Goal: Transaction & Acquisition: Purchase product/service

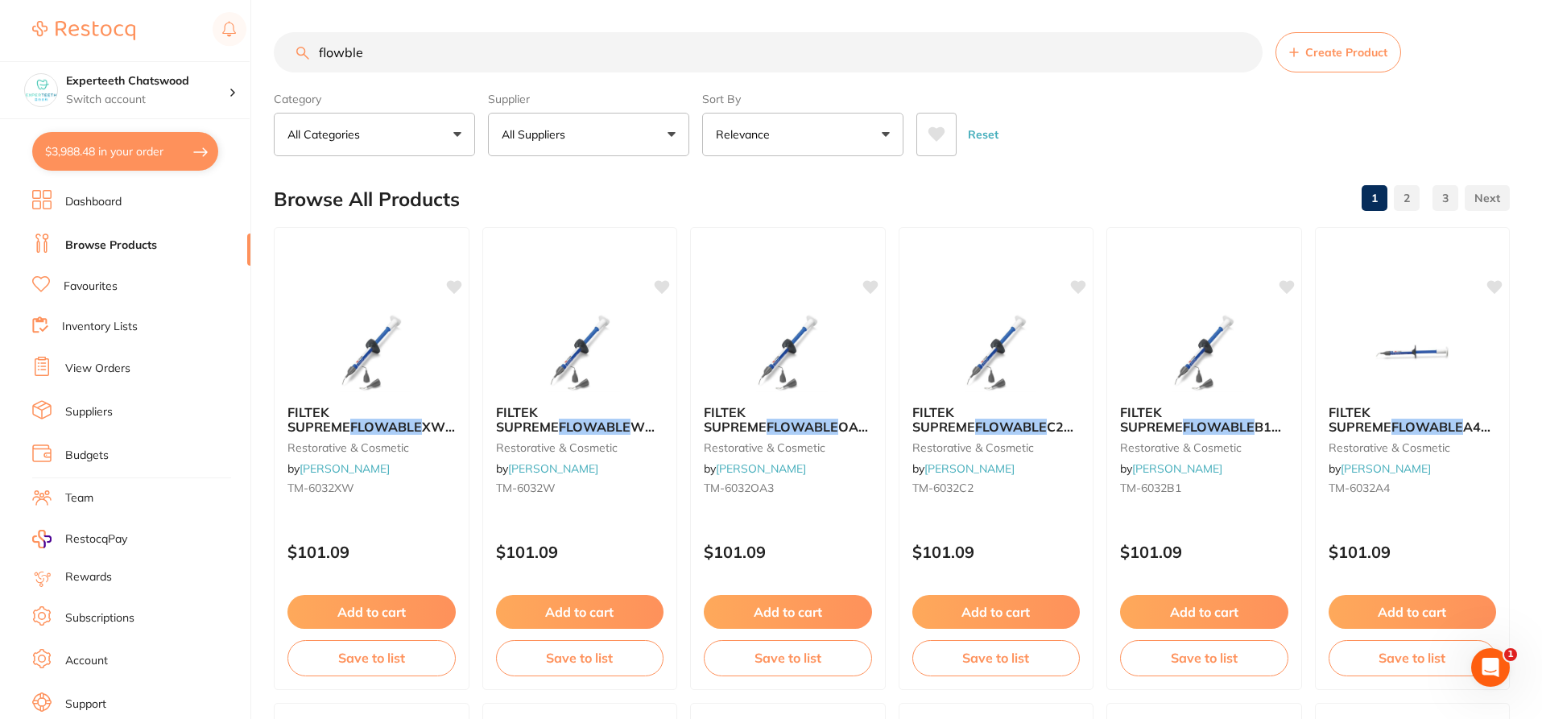
click at [378, 50] on input "flowble" at bounding box center [768, 52] width 989 height 40
drag, startPoint x: 386, startPoint y: 53, endPoint x: 310, endPoint y: 46, distance: 76.0
click at [310, 46] on input "flowble" at bounding box center [768, 52] width 989 height 40
type input "p"
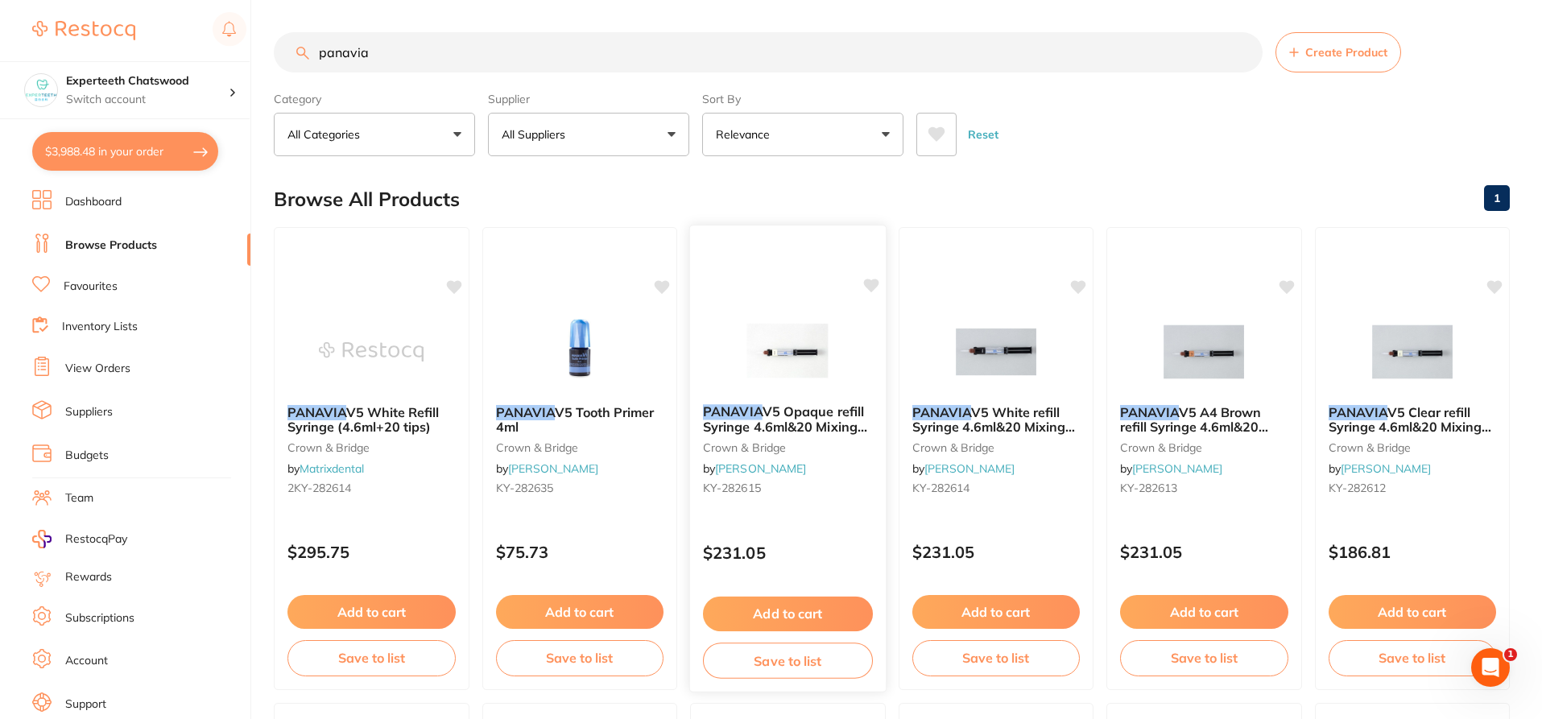
type input "panavia"
click at [790, 350] on img at bounding box center [787, 350] width 105 height 81
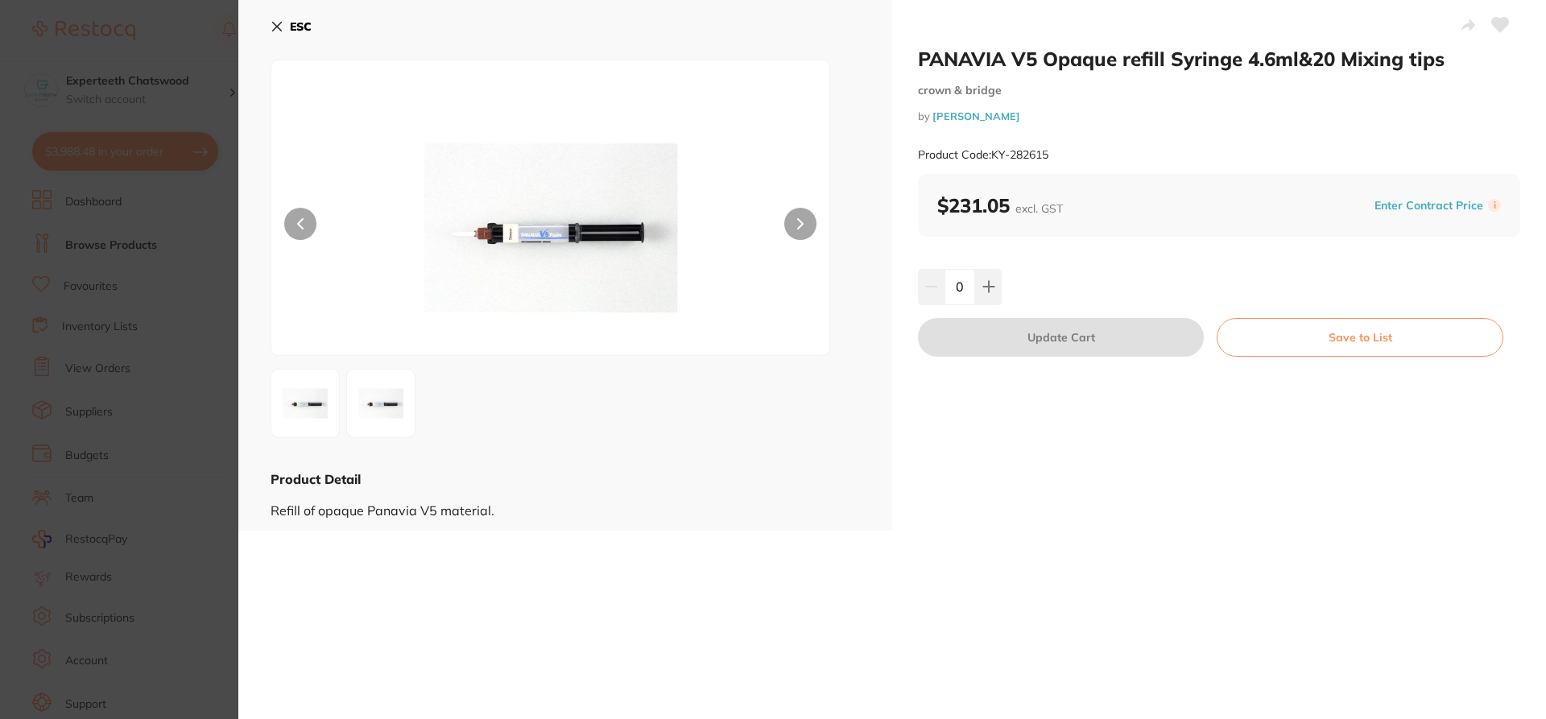
drag, startPoint x: 274, startPoint y: 24, endPoint x: 468, endPoint y: 71, distance: 199.5
click at [274, 23] on icon at bounding box center [277, 27] width 9 height 9
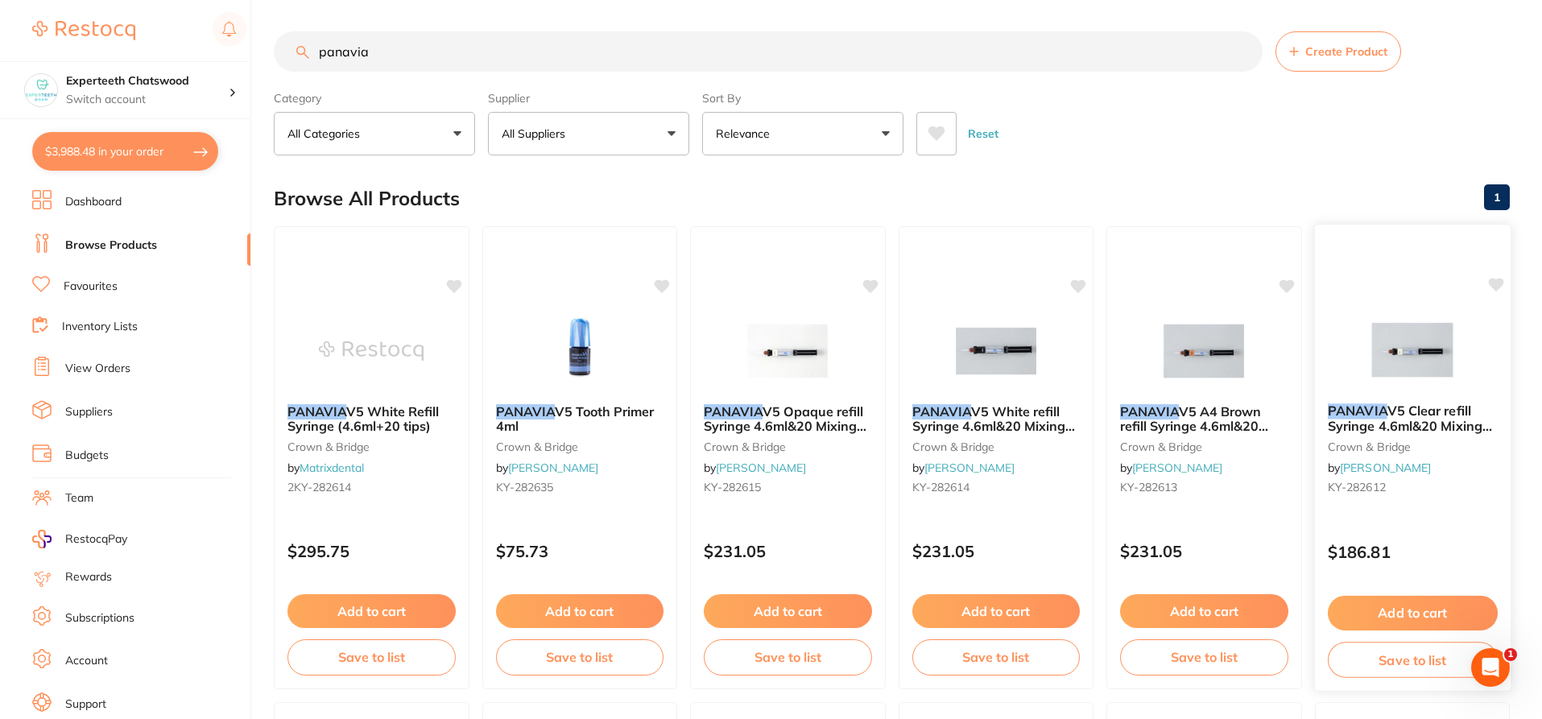
click at [1396, 338] on img at bounding box center [1411, 349] width 105 height 81
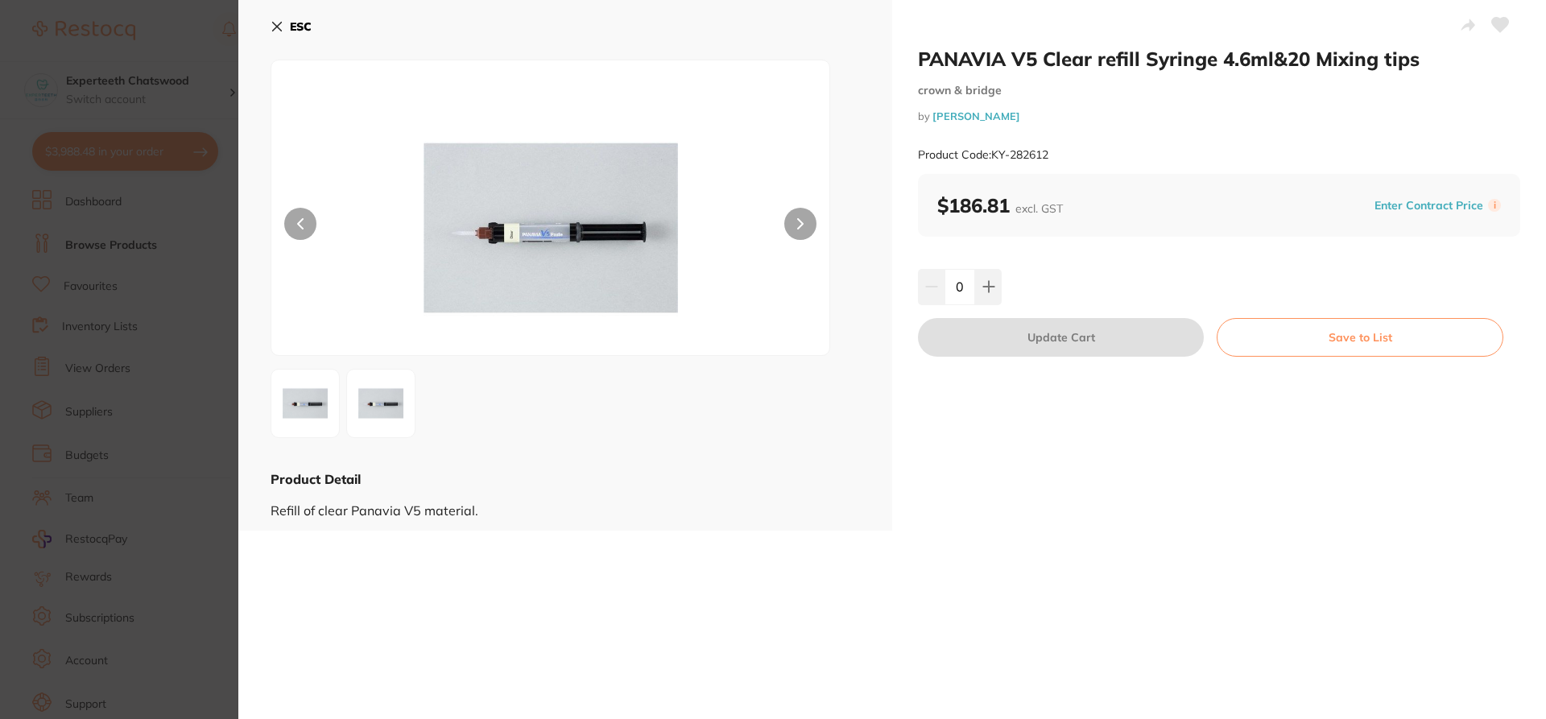
click at [282, 28] on icon at bounding box center [276, 26] width 13 height 13
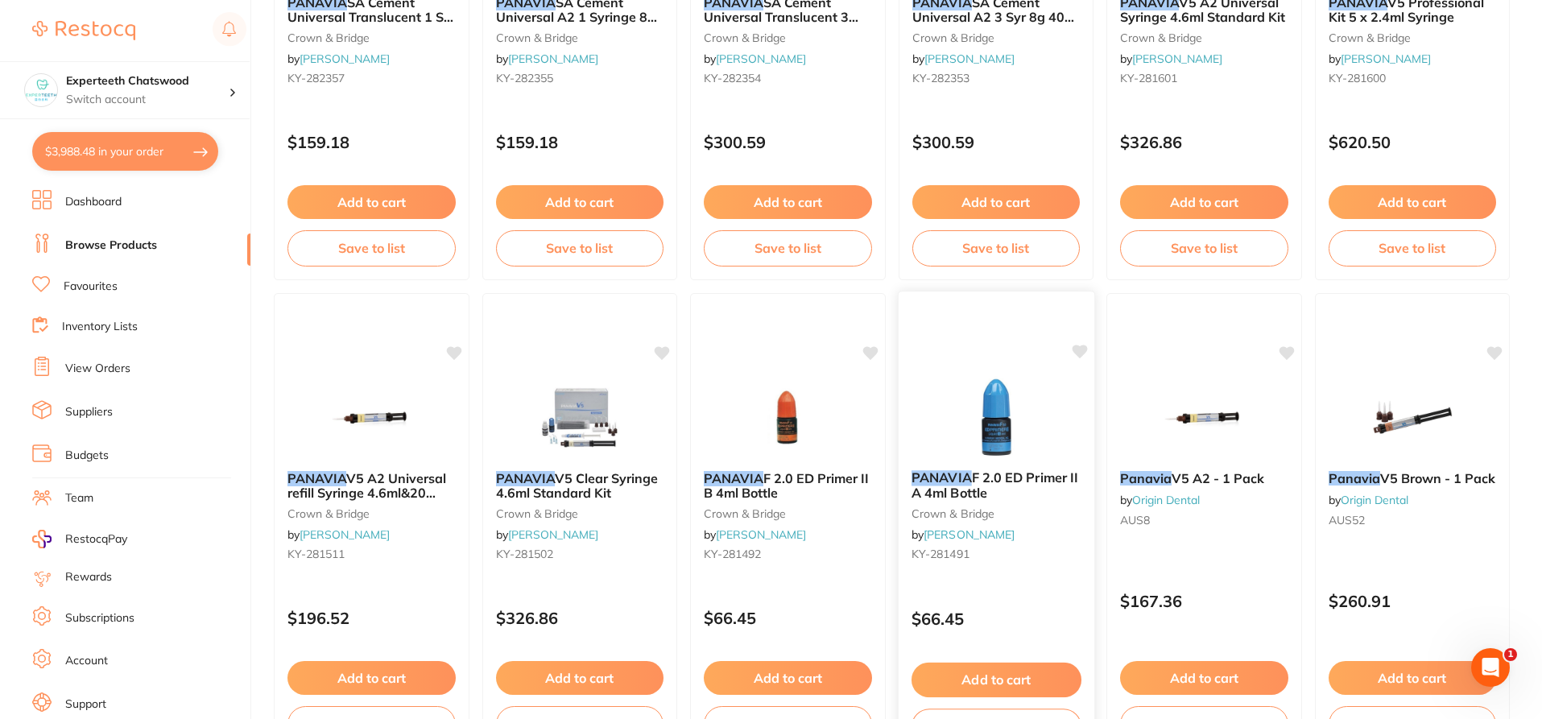
scroll to position [886, 0]
click at [1212, 405] on img at bounding box center [1203, 417] width 105 height 81
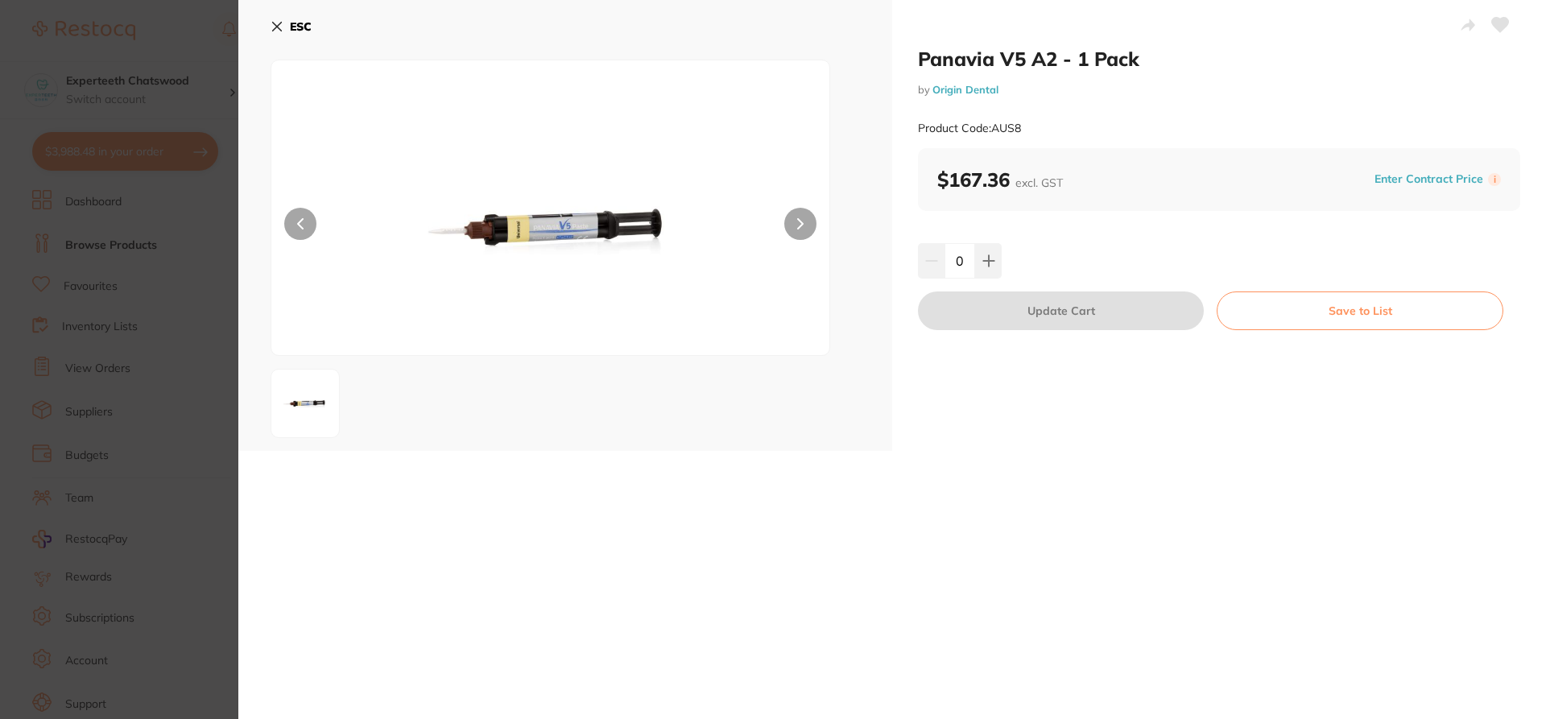
click at [278, 25] on icon at bounding box center [276, 26] width 13 height 13
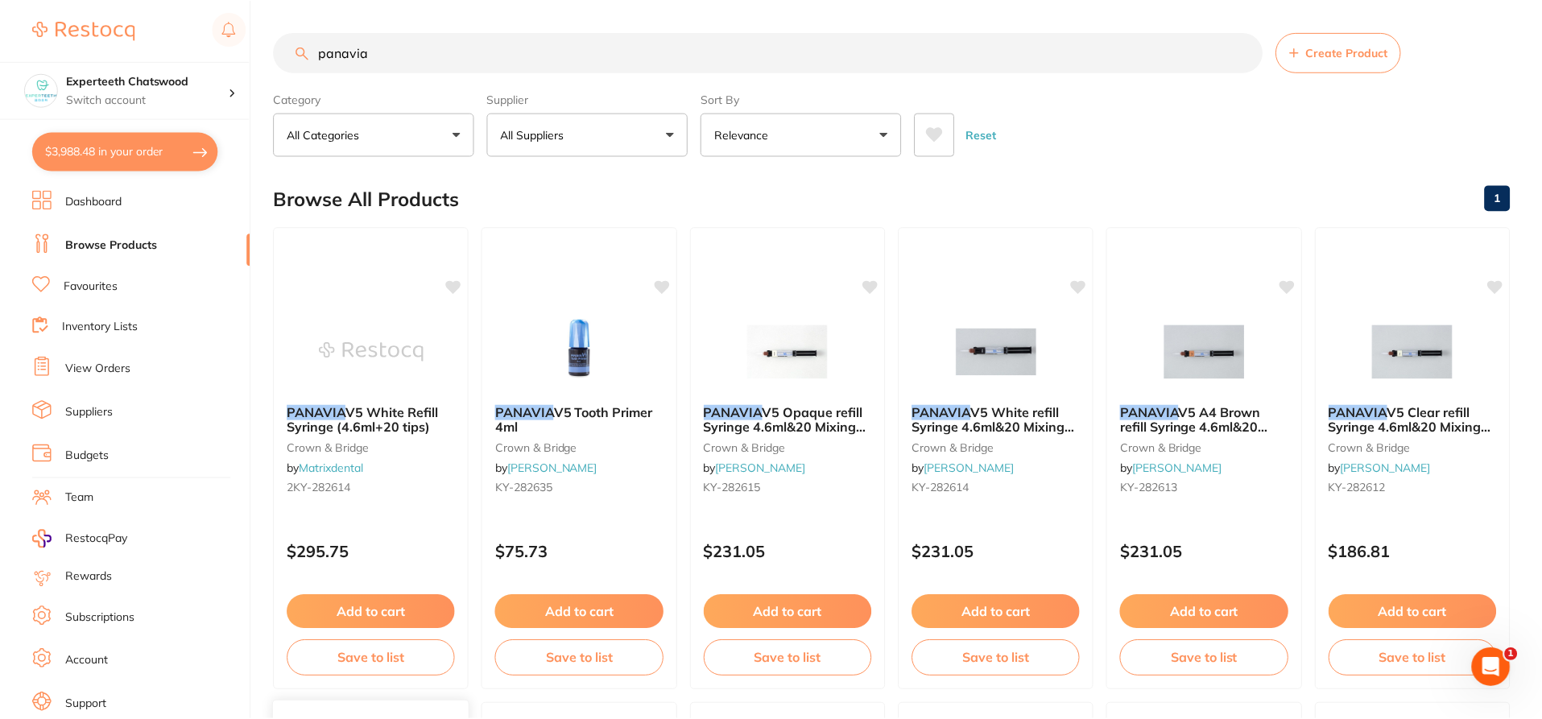
scroll to position [886, 0]
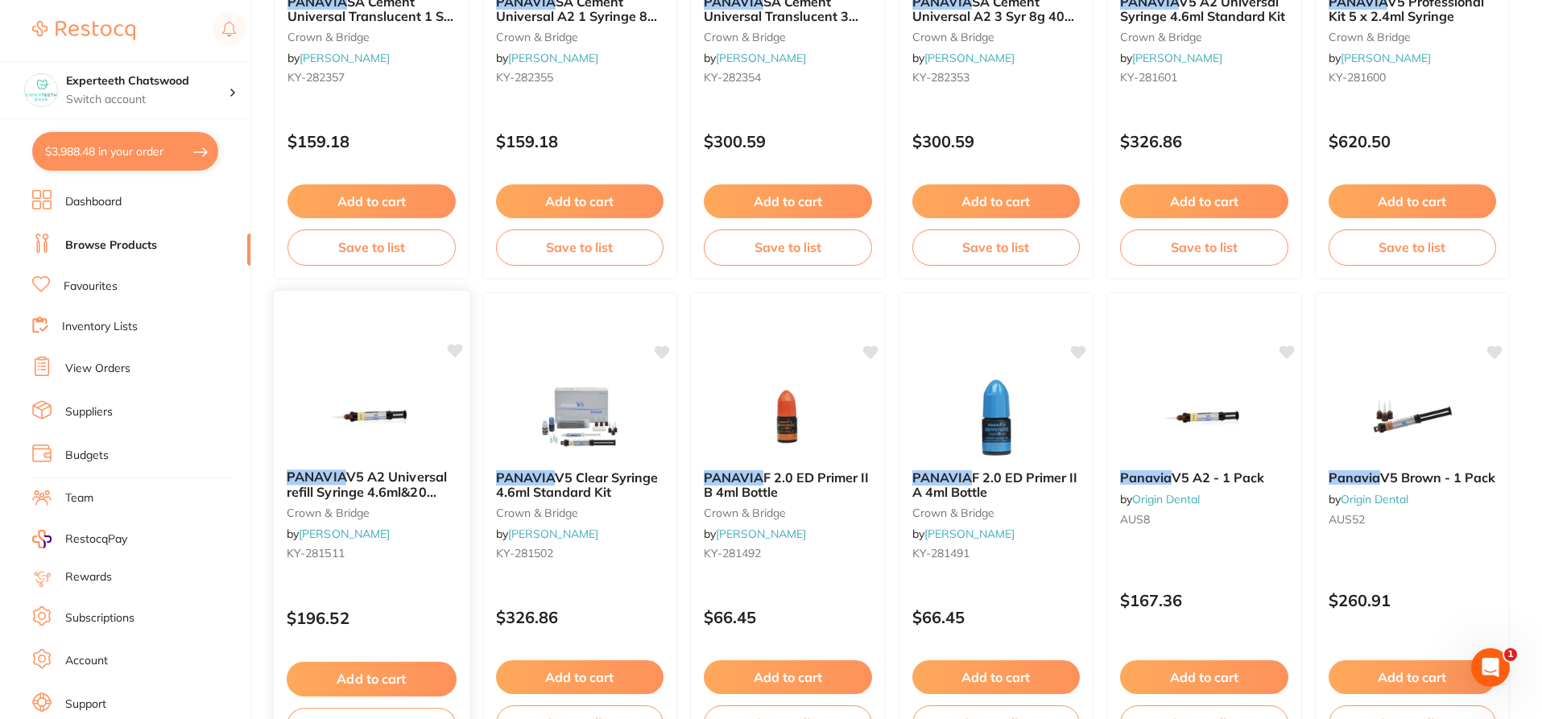
click at [365, 401] on img at bounding box center [371, 415] width 105 height 81
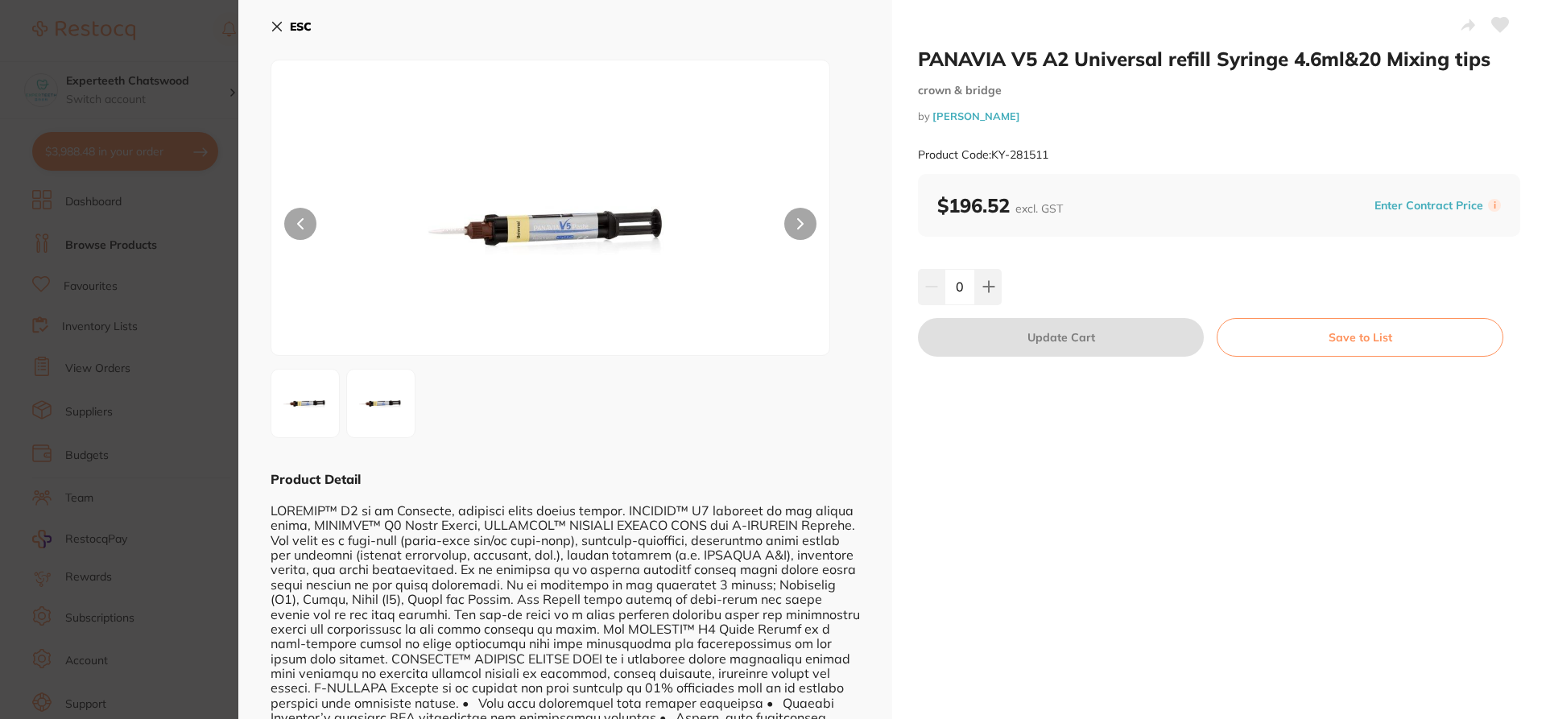
click at [392, 406] on img at bounding box center [381, 403] width 58 height 58
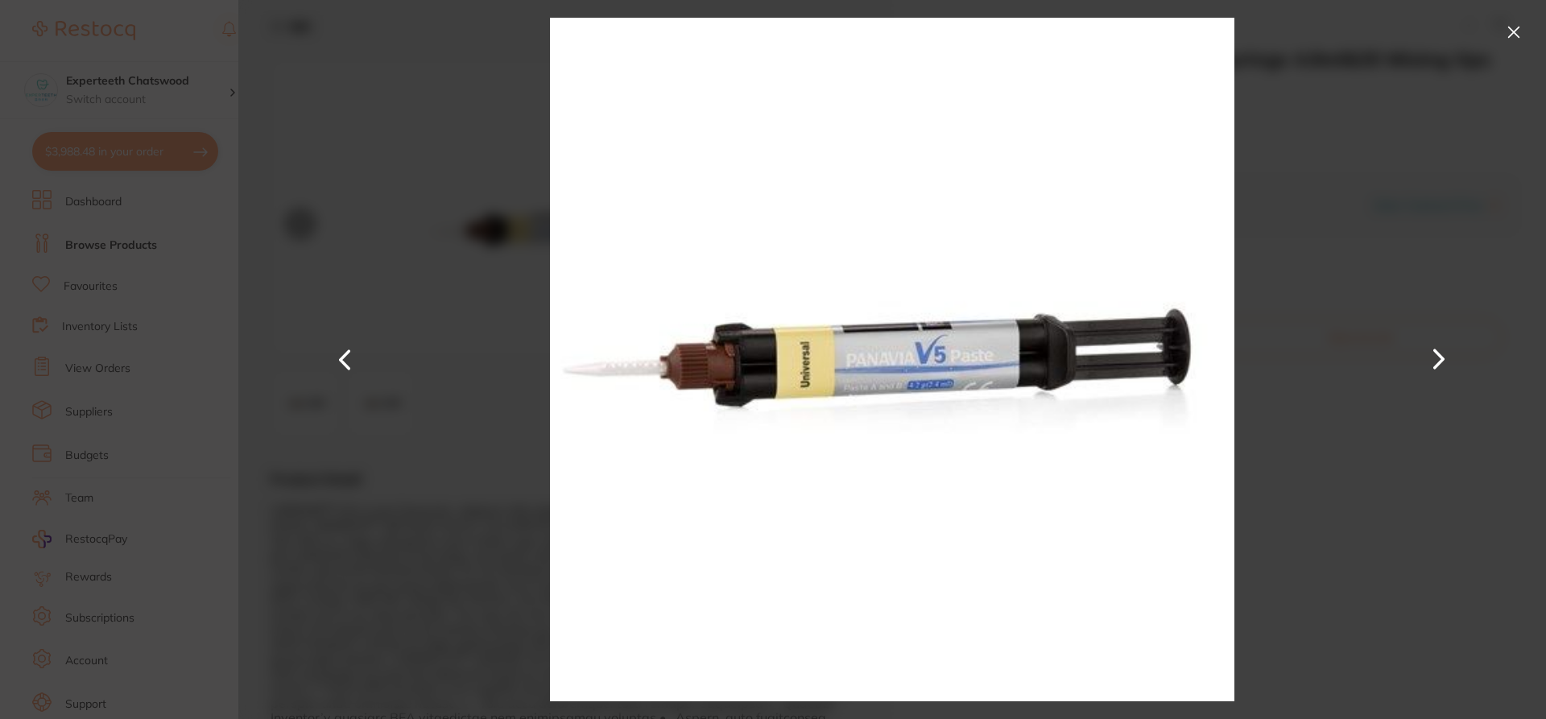
click at [1512, 23] on button at bounding box center [1514, 32] width 26 height 26
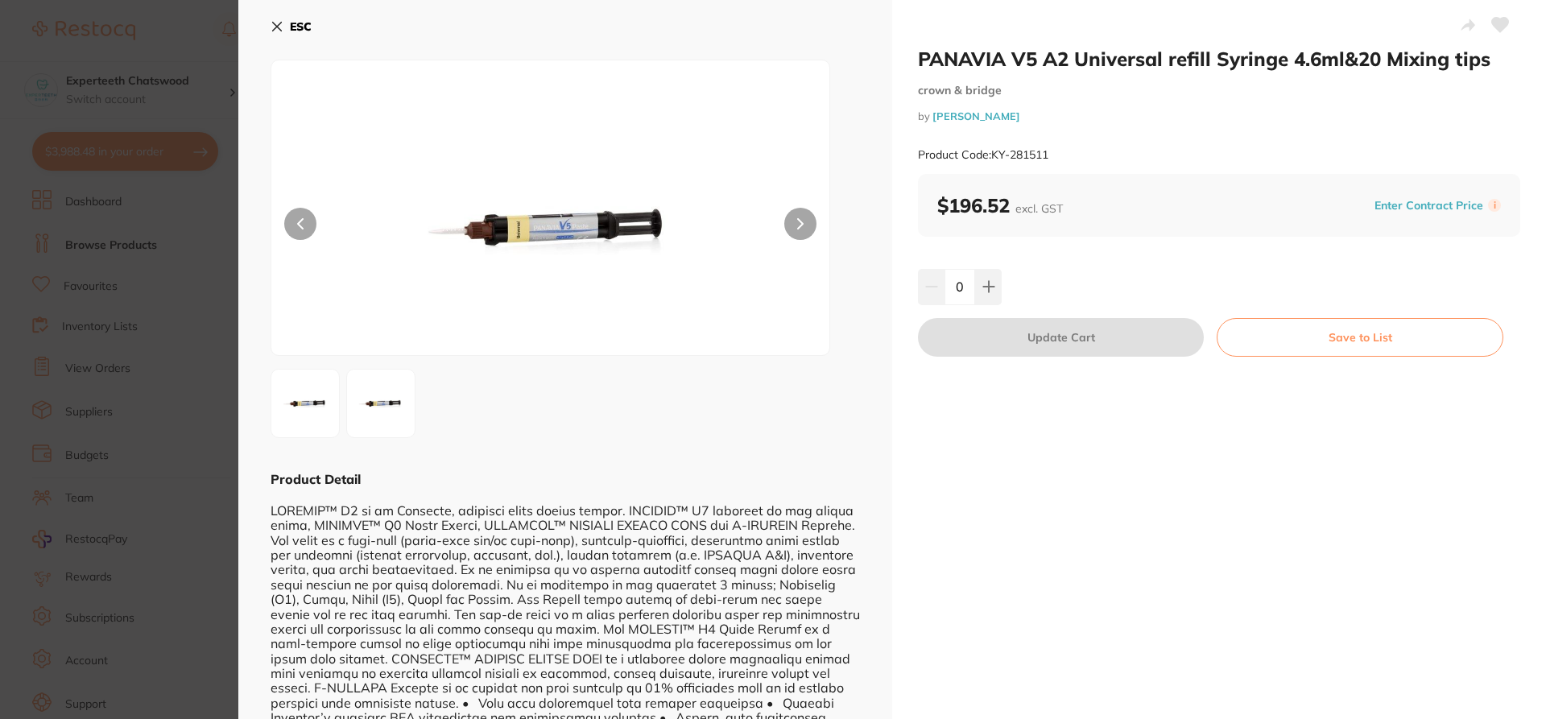
click at [278, 23] on icon at bounding box center [276, 26] width 13 height 13
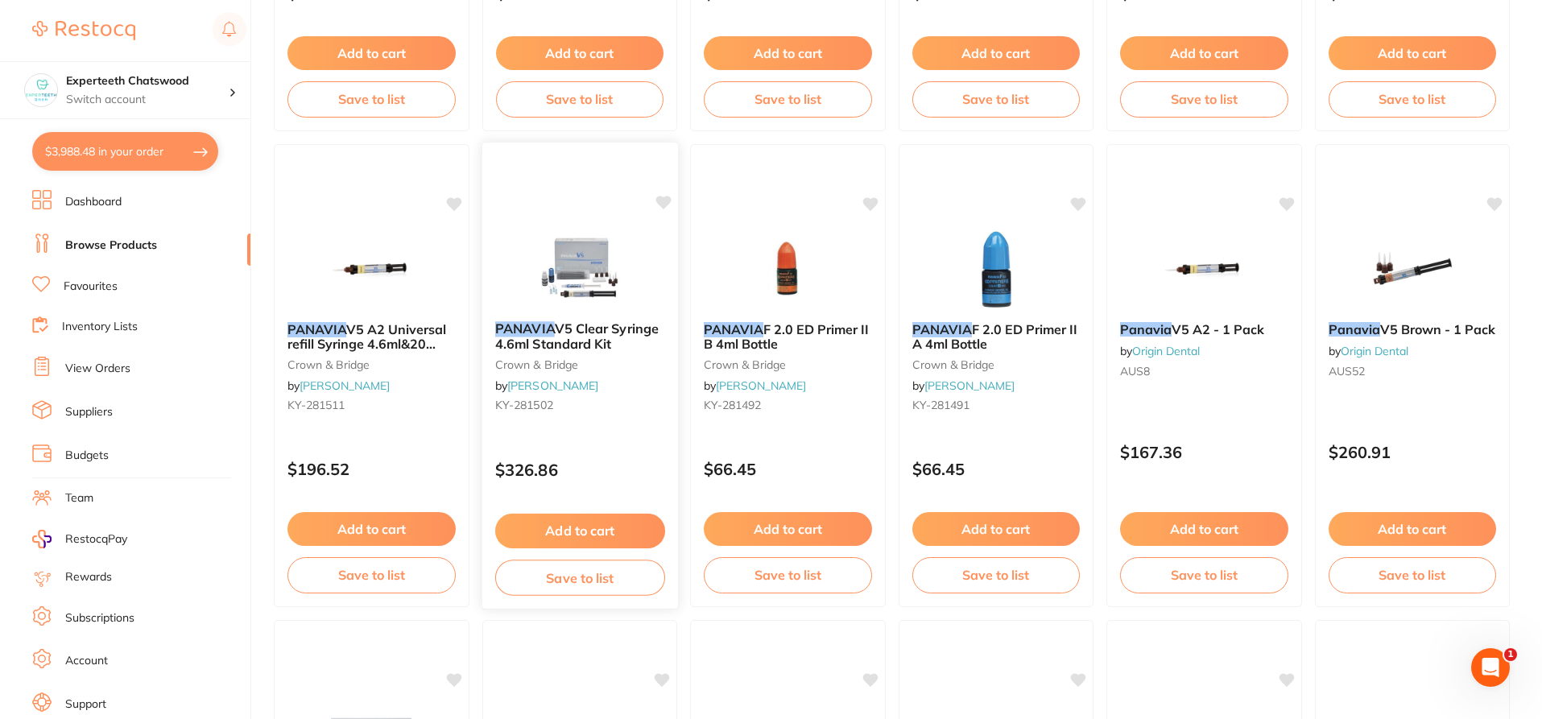
scroll to position [886, 0]
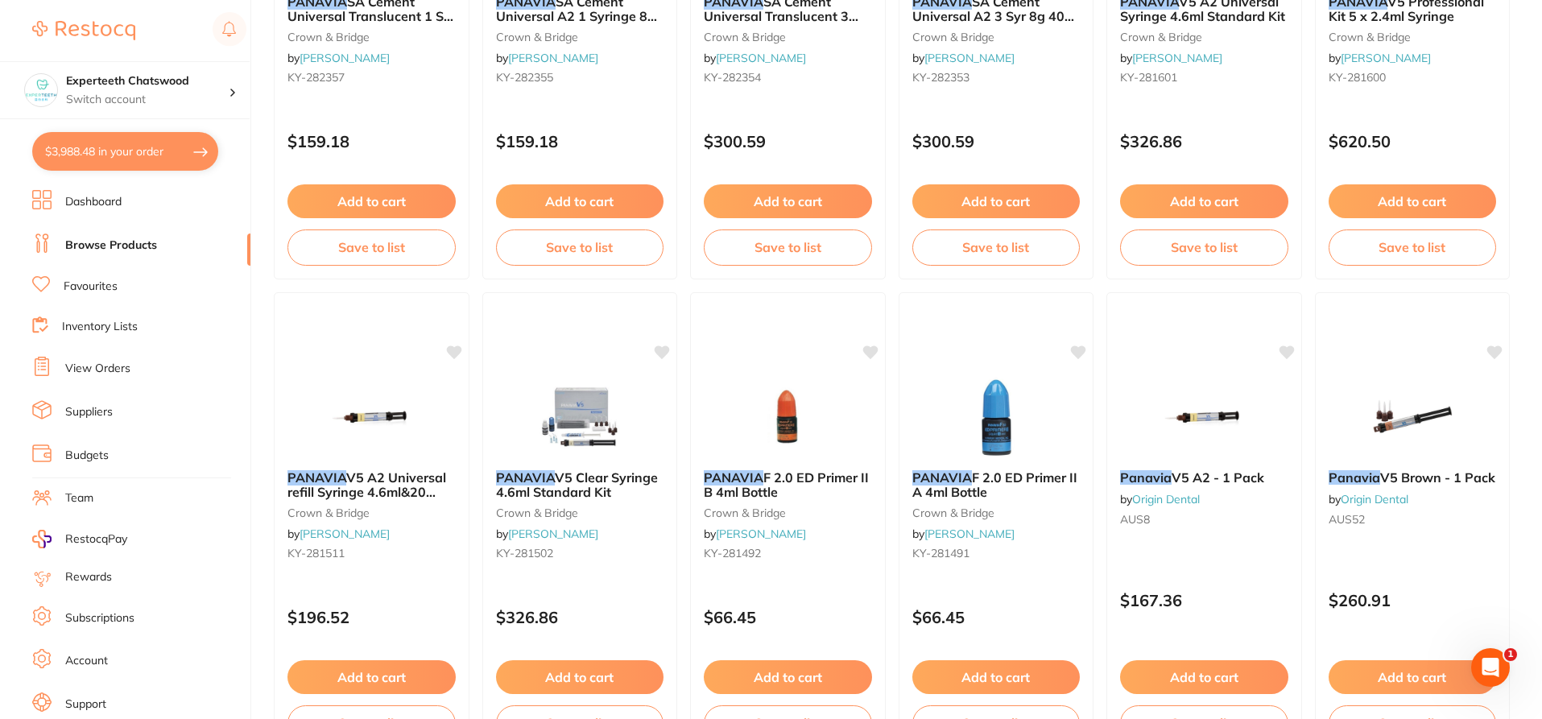
click at [361, 449] on img at bounding box center [371, 417] width 105 height 81
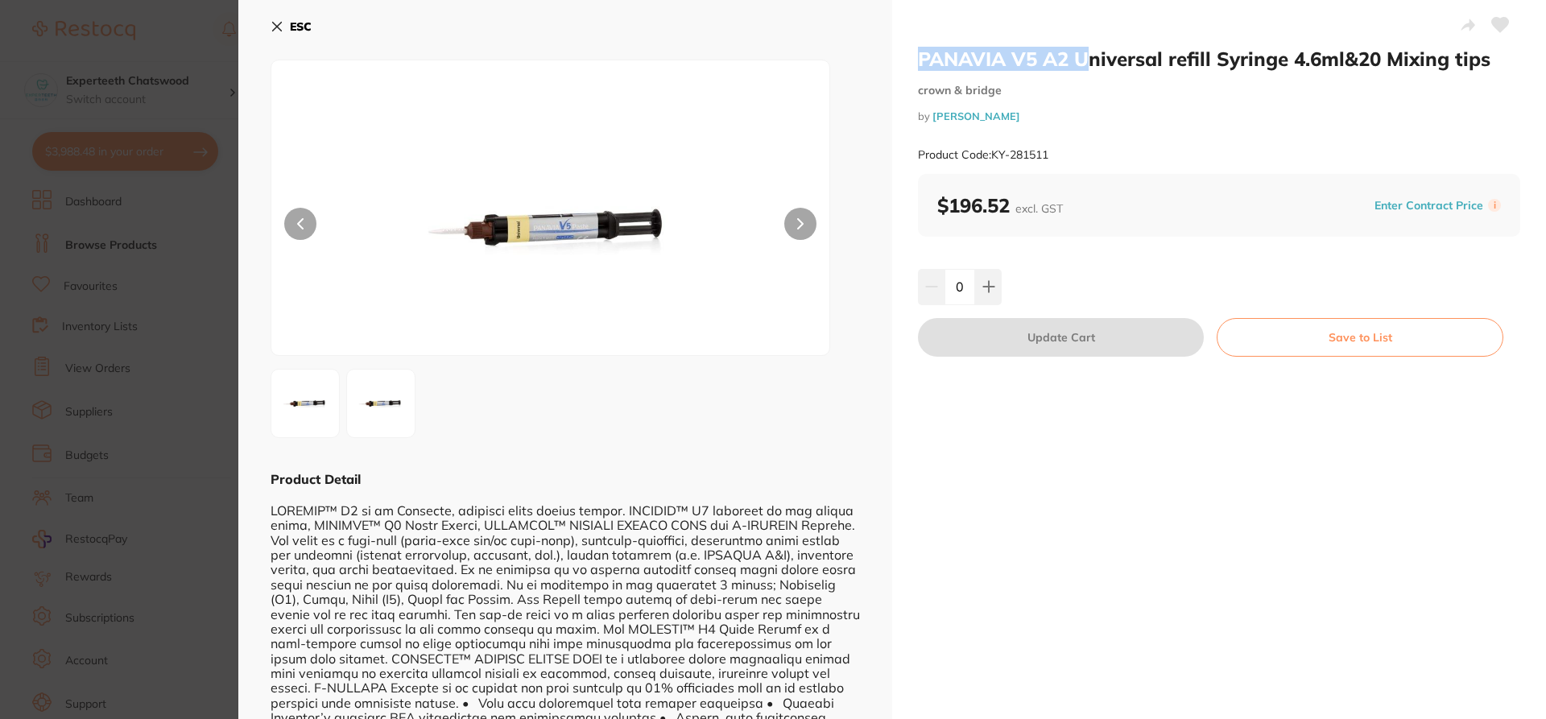
drag, startPoint x: 913, startPoint y: 59, endPoint x: 1092, endPoint y: 56, distance: 178.7
click at [1092, 56] on div "PANAVIA V5 A2 Universal refill Syringe 4.6ml&20 Mixing tips crown & bridge by […" at bounding box center [1219, 413] width 654 height 827
click at [1138, 54] on h2 "PANAVIA V5 A2 Universal refill Syringe 4.6ml&20 Mixing tips" at bounding box center [1219, 59] width 602 height 24
click at [1100, 59] on h2 "PANAVIA V5 A2 Universal refill Syringe 4.6ml&20 Mixing tips" at bounding box center [1219, 59] width 602 height 24
drag, startPoint x: 1011, startPoint y: 61, endPoint x: 1131, endPoint y: 56, distance: 120.0
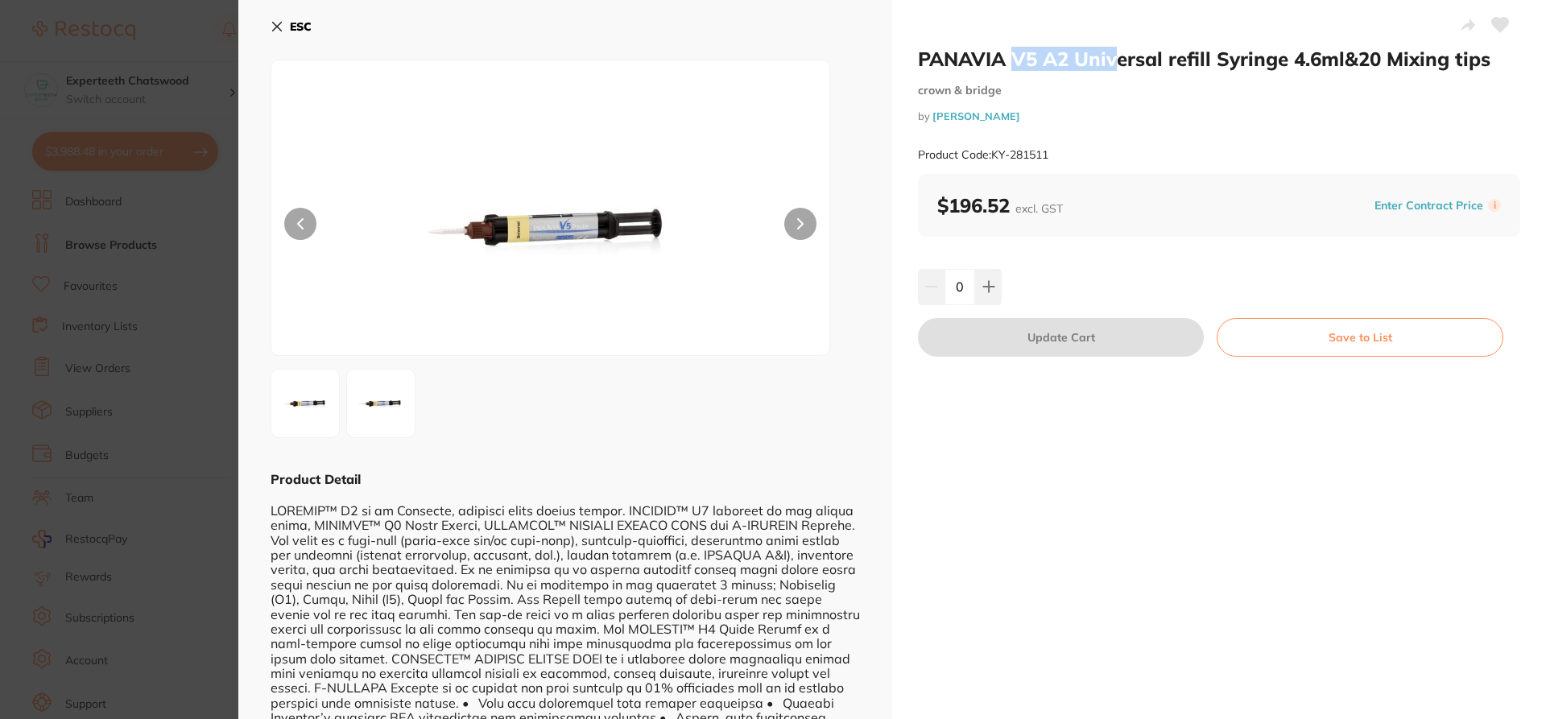
click at [1122, 56] on h2 "PANAVIA V5 A2 Universal refill Syringe 4.6ml&20 Mixing tips" at bounding box center [1219, 59] width 602 height 24
click at [1157, 56] on h2 "PANAVIA V5 A2 Universal refill Syringe 4.6ml&20 Mixing tips" at bounding box center [1219, 59] width 602 height 24
click at [993, 284] on button at bounding box center [988, 286] width 27 height 35
type input "1"
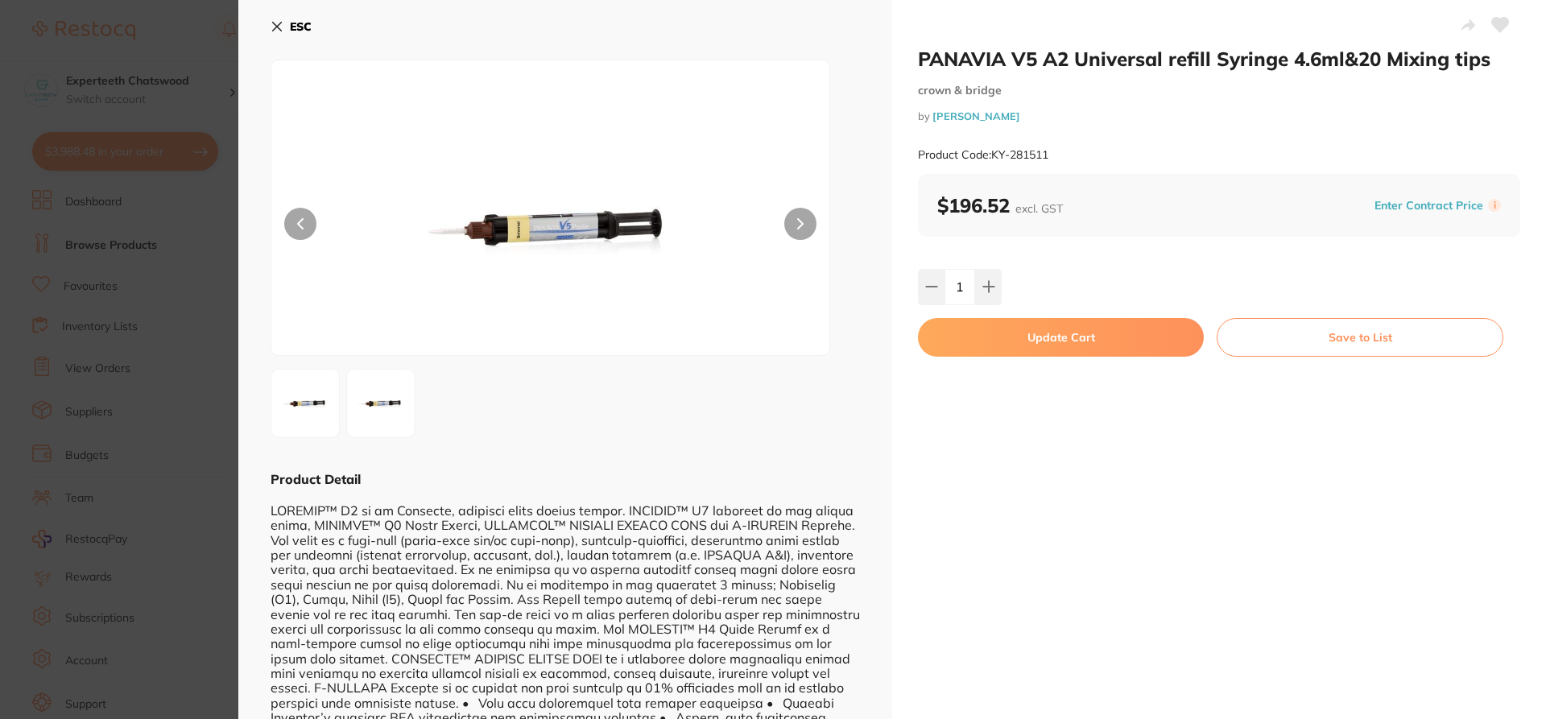
click at [1034, 343] on button "Update Cart" at bounding box center [1061, 337] width 286 height 39
checkbox input "false"
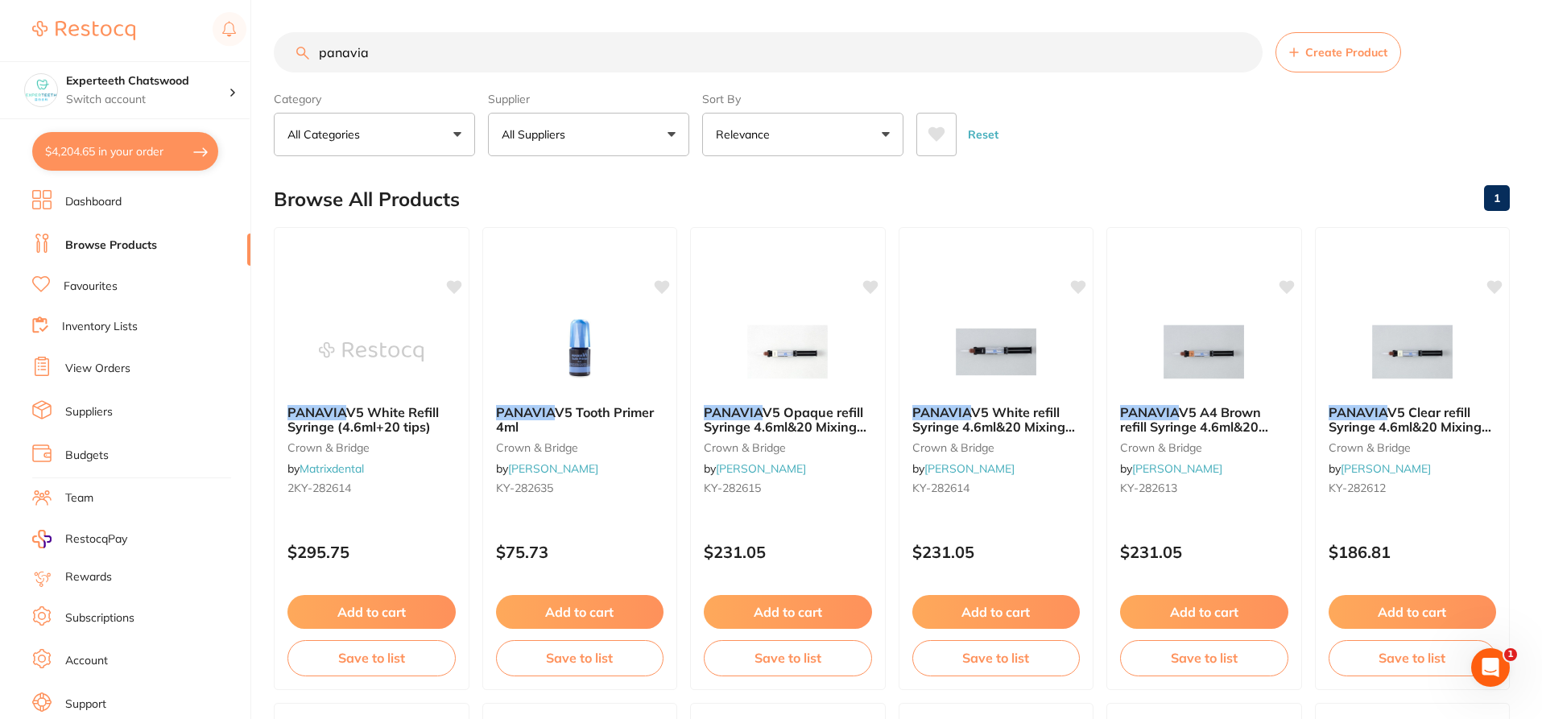
click at [87, 147] on button "$4,204.65 in your order" at bounding box center [125, 151] width 186 height 39
checkbox input "true"
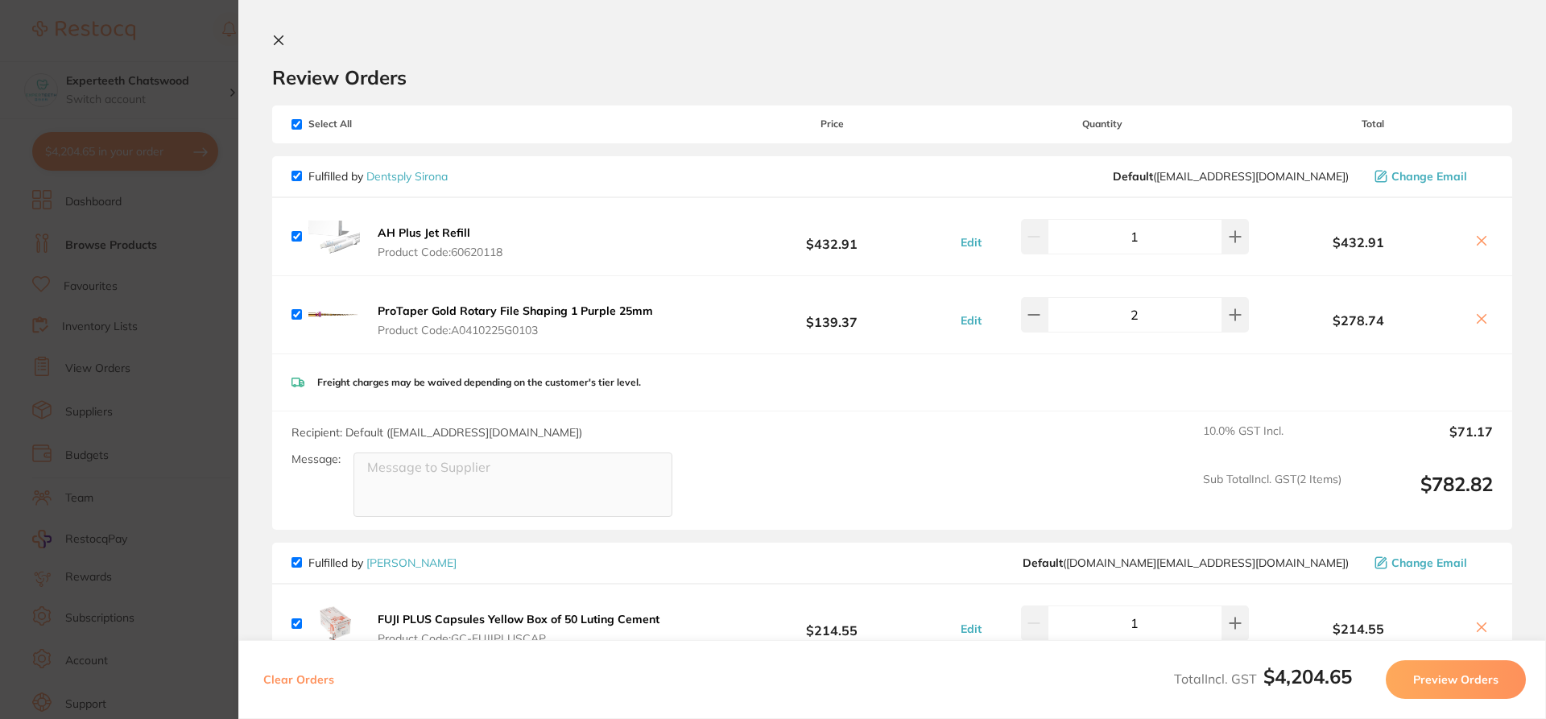
click at [274, 39] on icon at bounding box center [278, 40] width 13 height 13
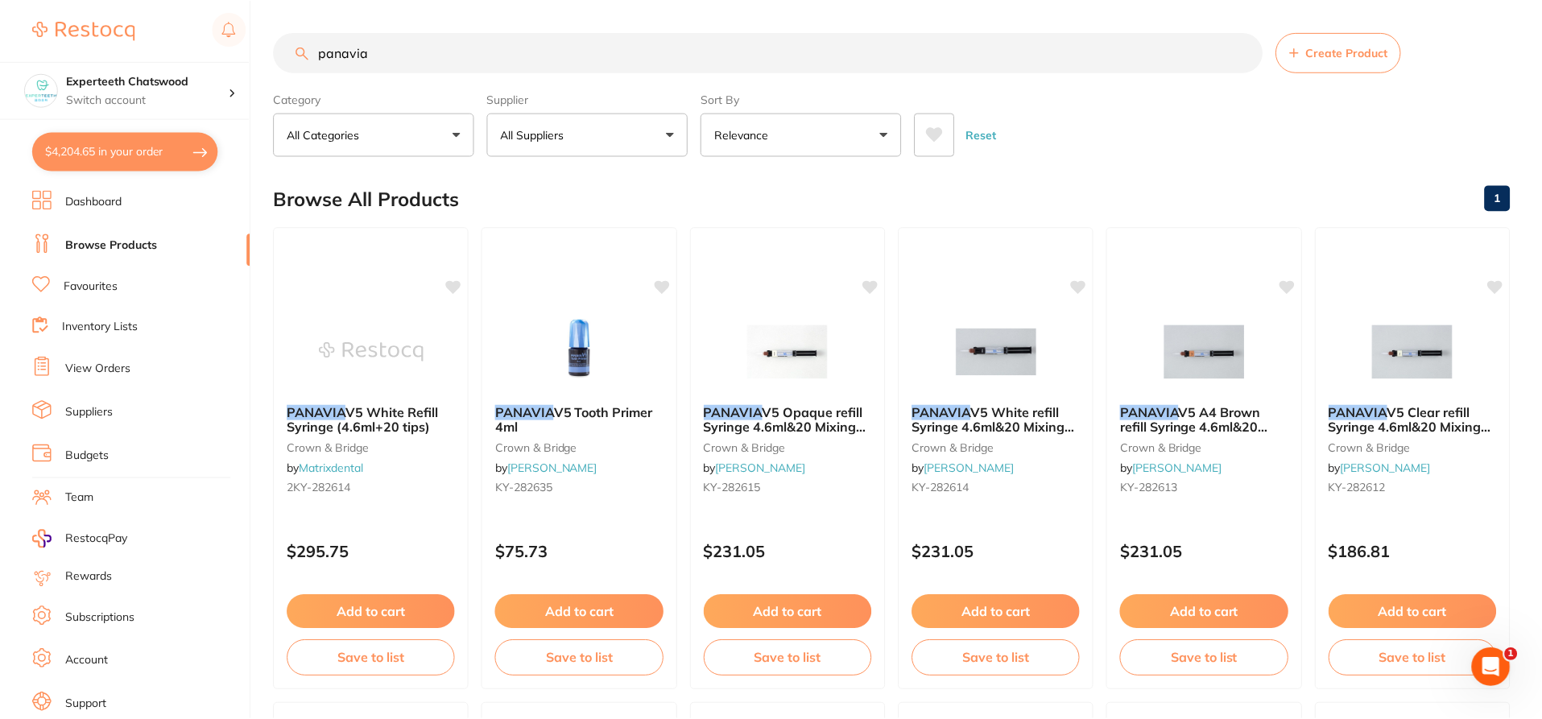
scroll to position [2, 0]
